Goal: Transaction & Acquisition: Obtain resource

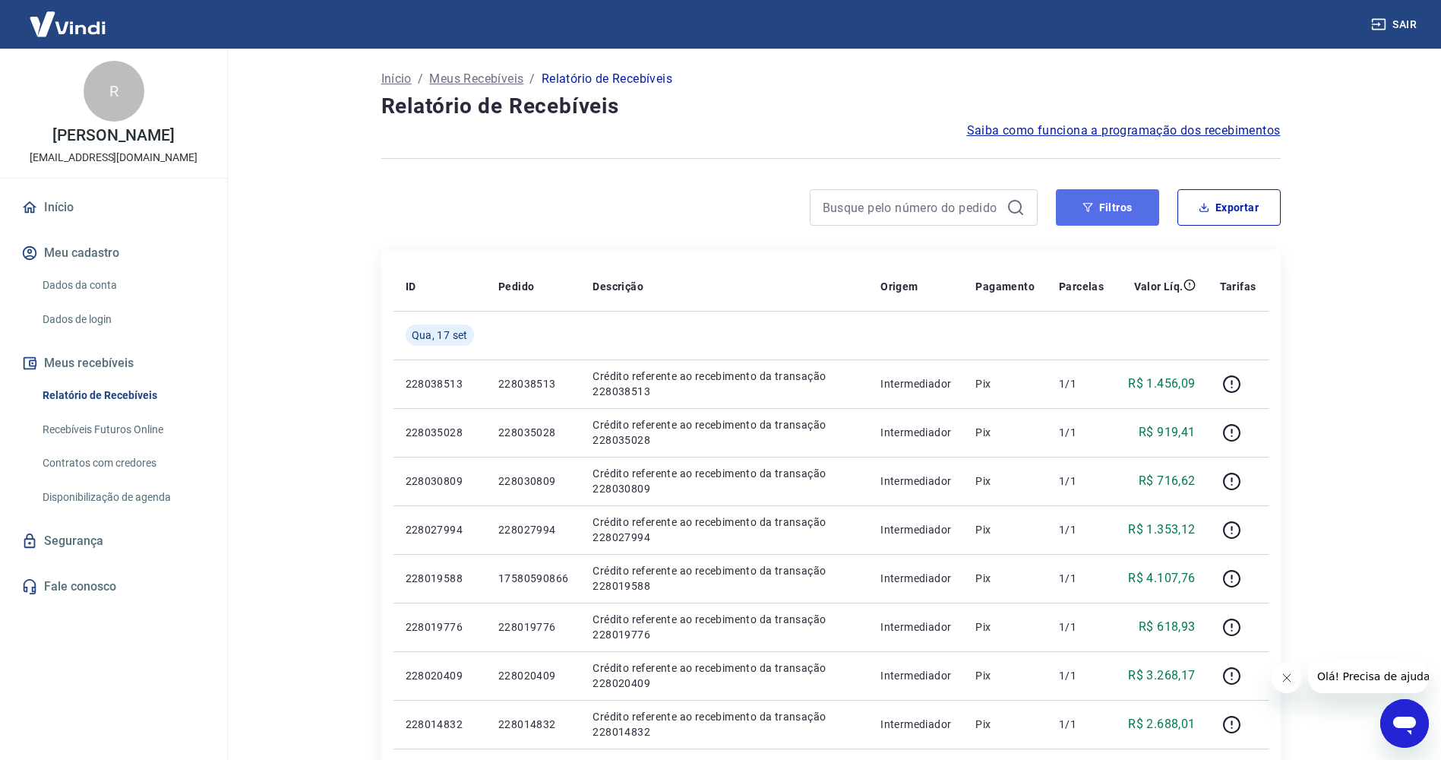
click at [1114, 198] on button "Filtros" at bounding box center [1107, 207] width 103 height 36
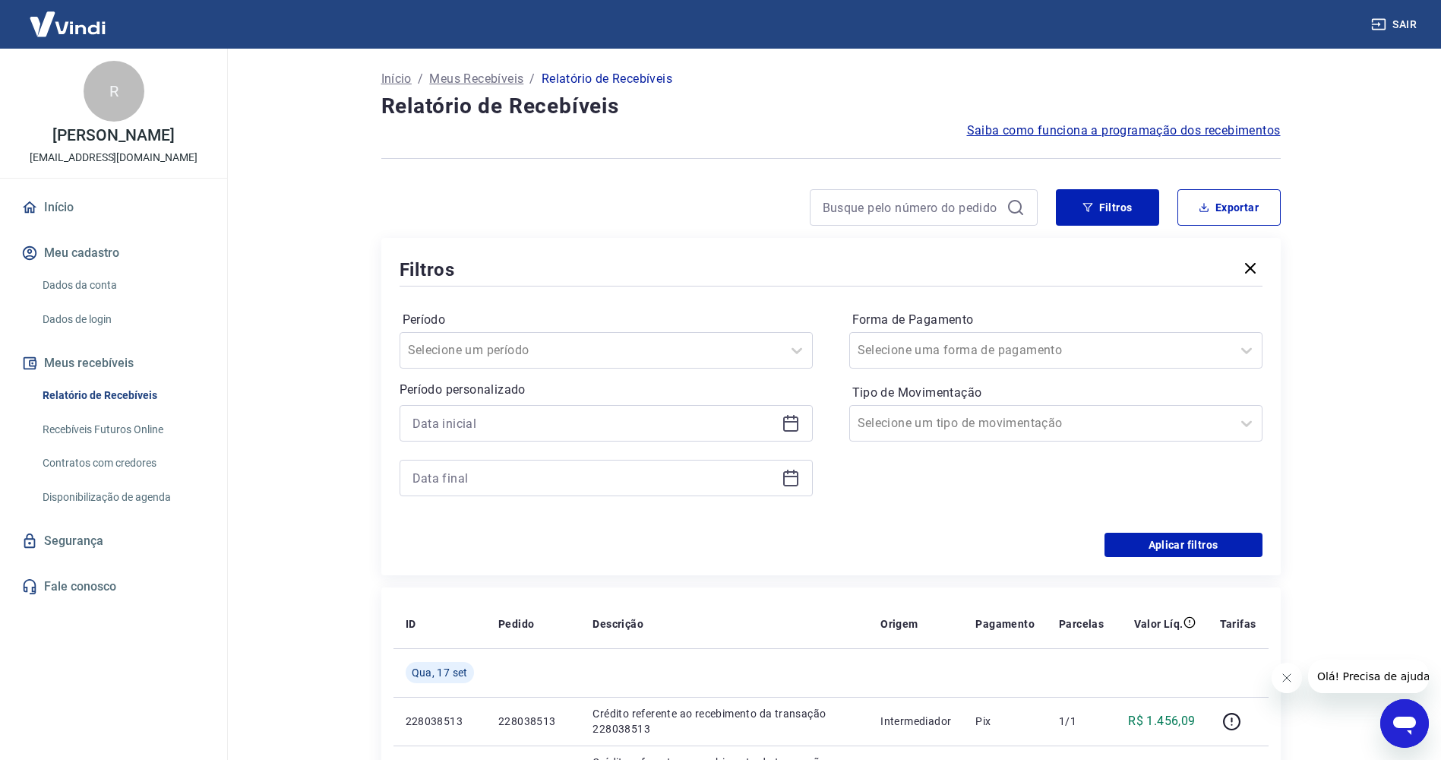
click at [624, 435] on div at bounding box center [606, 423] width 413 height 36
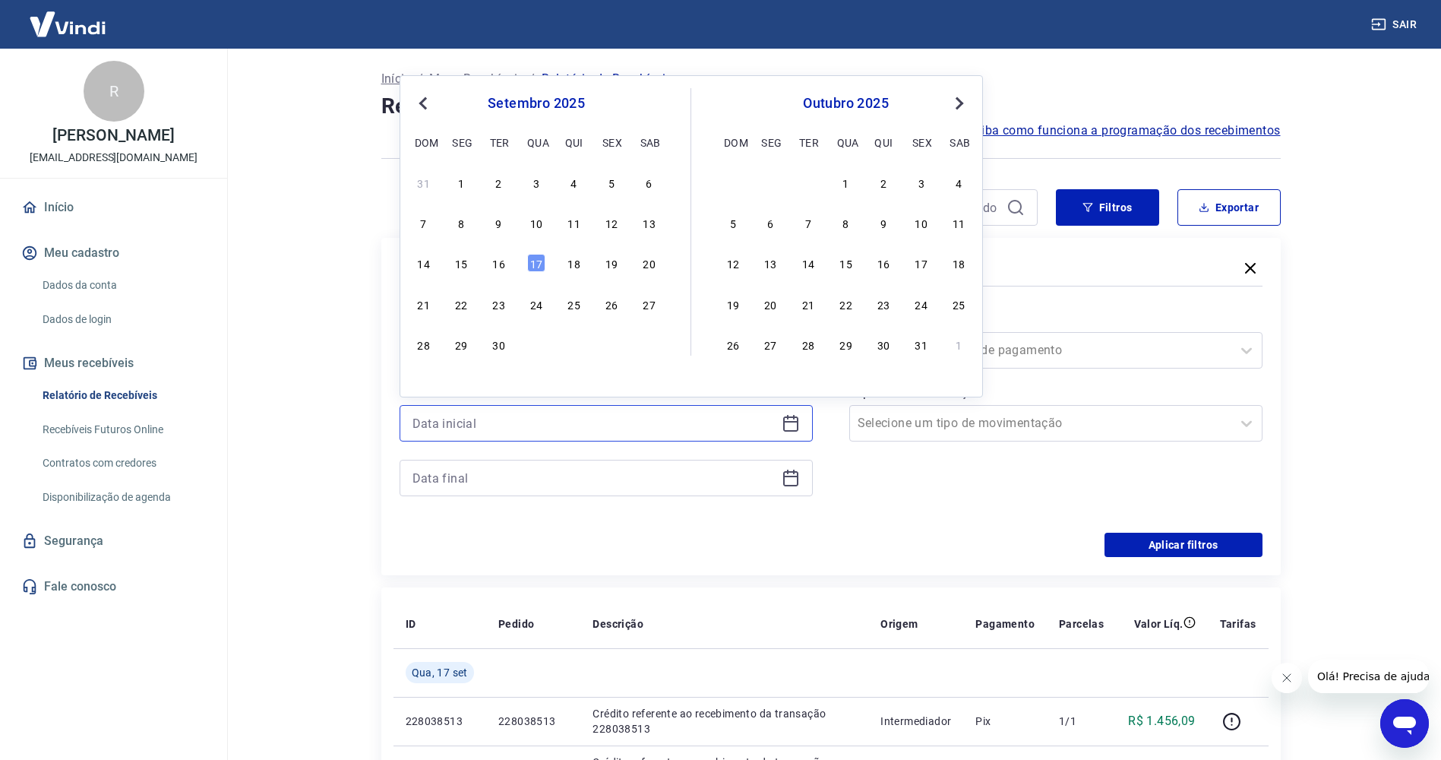
click at [613, 427] on input at bounding box center [594, 423] width 363 height 23
click at [498, 270] on div "16" at bounding box center [499, 263] width 18 height 18
type input "[DATE]"
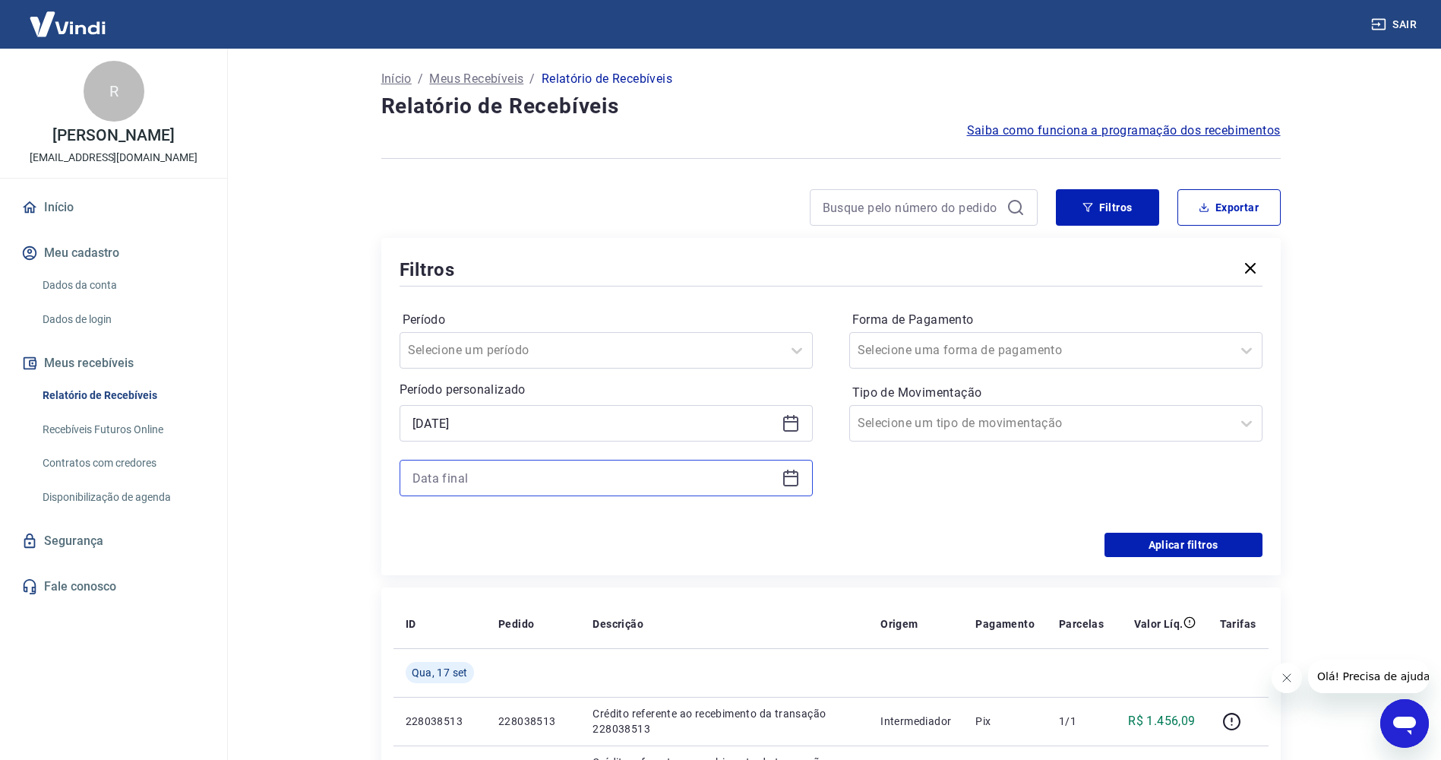
click at [511, 470] on input at bounding box center [594, 477] width 363 height 23
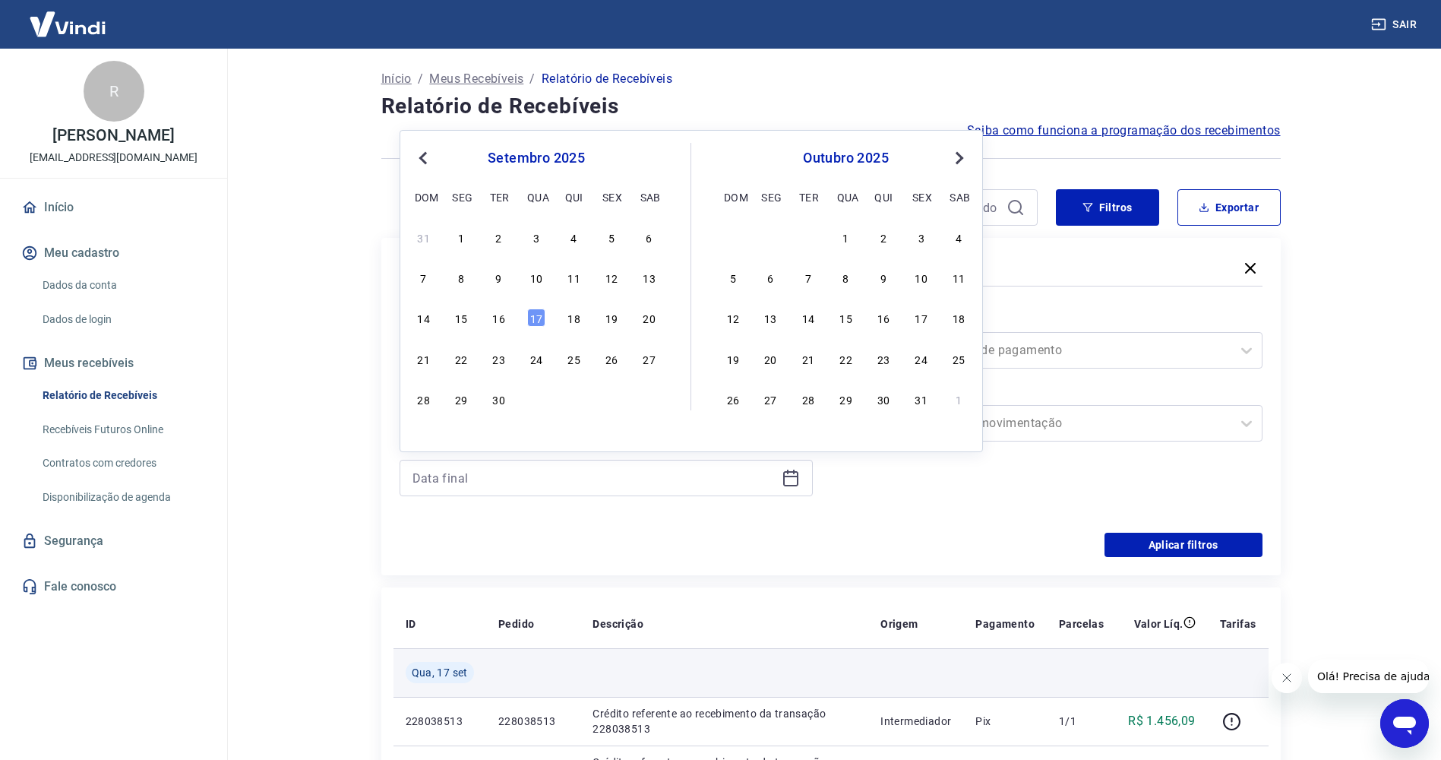
drag, startPoint x: 537, startPoint y: 324, endPoint x: 836, endPoint y: 667, distance: 455.5
click at [537, 323] on div "17" at bounding box center [536, 317] width 18 height 18
type input "[DATE]"
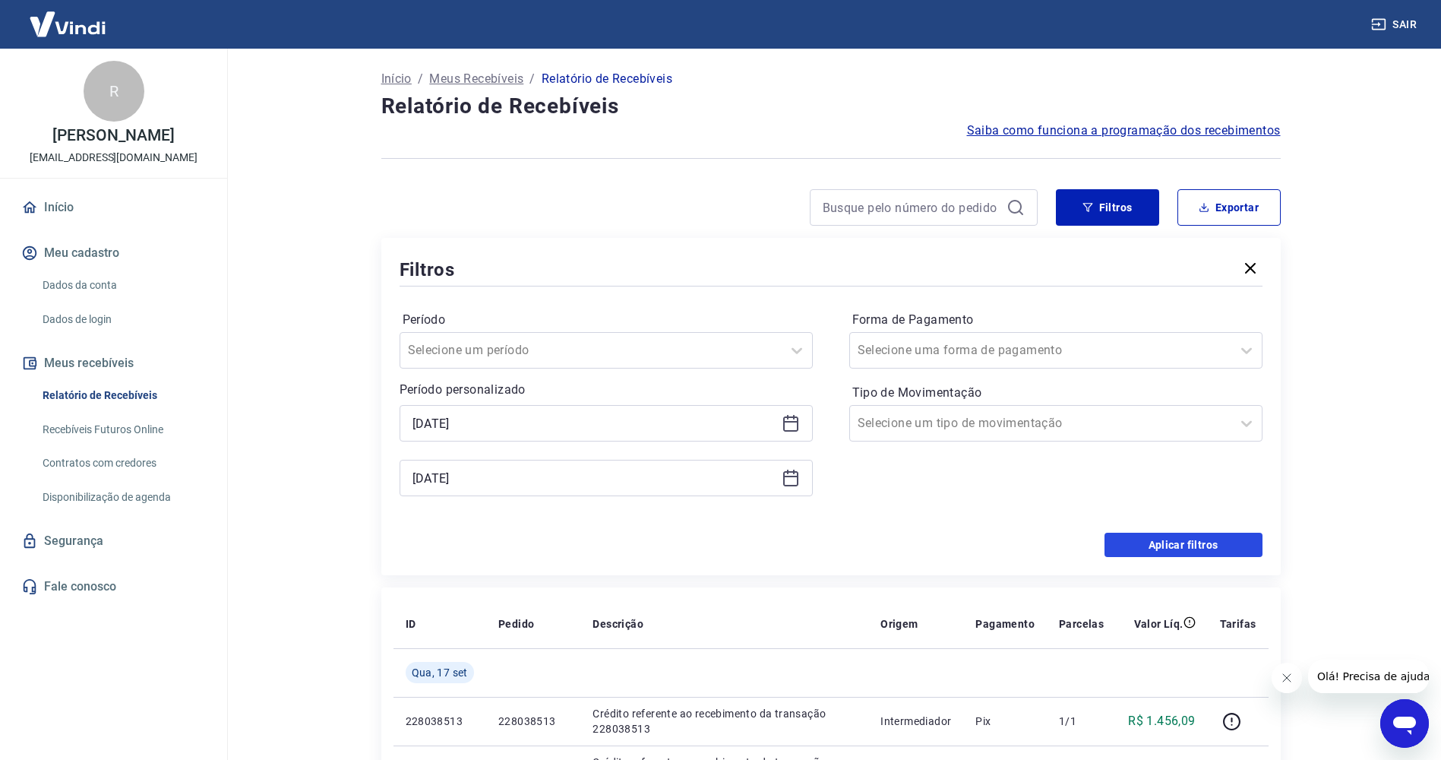
click at [1203, 552] on button "Aplicar filtros" at bounding box center [1184, 545] width 158 height 24
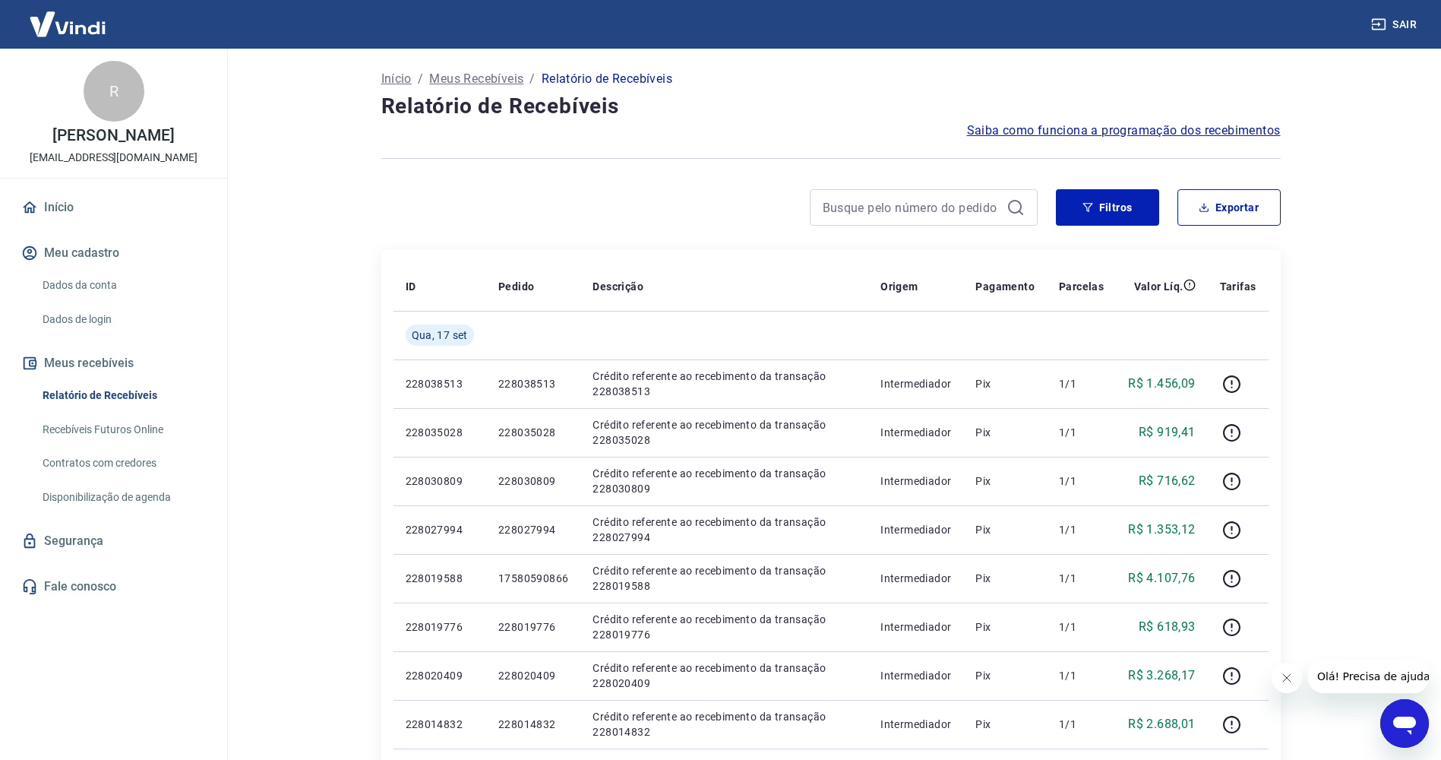
drag, startPoint x: 1364, startPoint y: 158, endPoint x: 1362, endPoint y: 188, distance: 30.4
click at [1364, 158] on main "Início / Meus Recebíveis / Relatório de Recebíveis Relatório de Recebíveis Saib…" at bounding box center [830, 404] width 1221 height 711
click at [1213, 205] on button "Exportar" at bounding box center [1229, 207] width 103 height 36
type input "[DATE]"
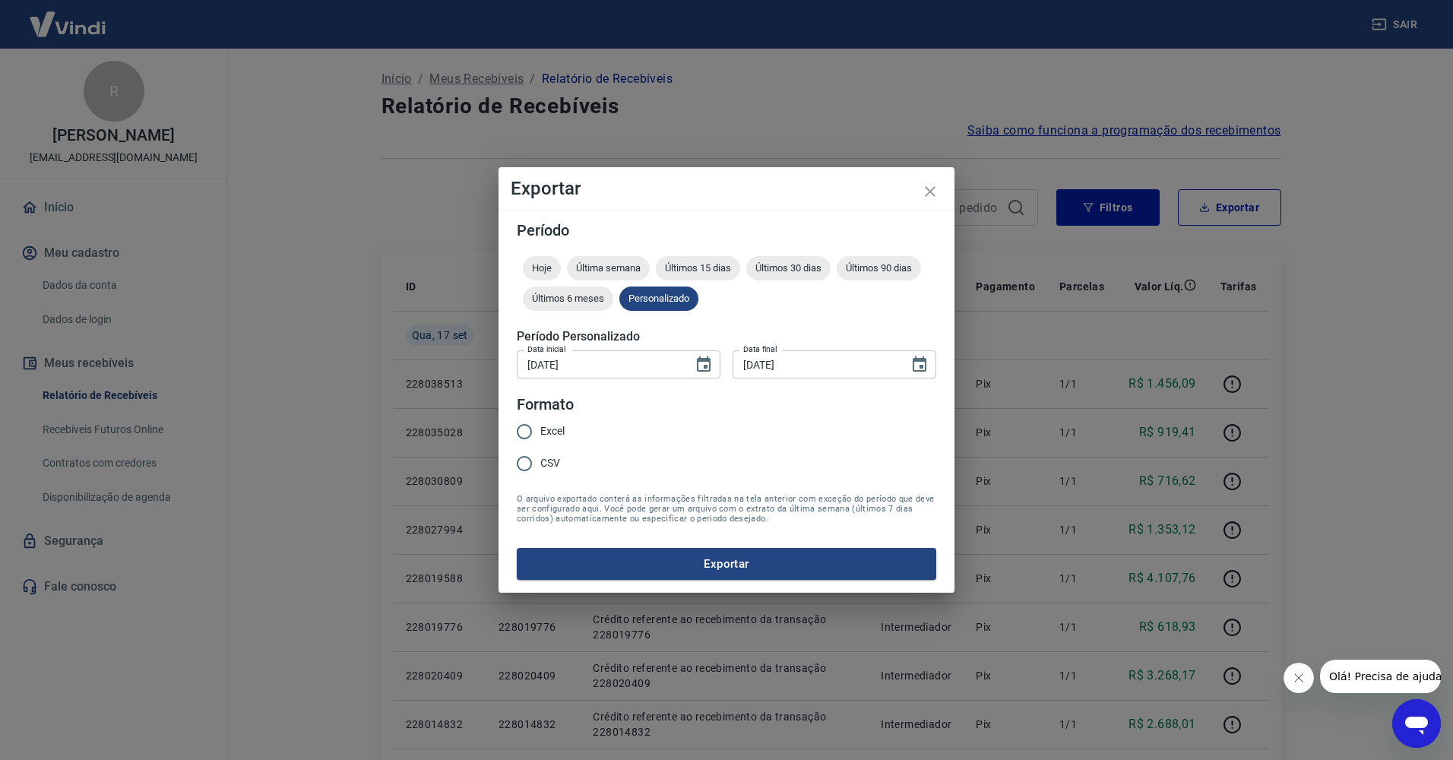
click at [534, 420] on input "Excel" at bounding box center [524, 432] width 32 height 32
radio input "true"
click at [627, 546] on form "Período Hoje Última semana Últimos 15 dias Últimos 30 dias Últimos 90 dias Últi…" at bounding box center [726, 401] width 419 height 357
click at [624, 564] on button "Exportar" at bounding box center [726, 564] width 419 height 32
